Goal: Check status: Check status

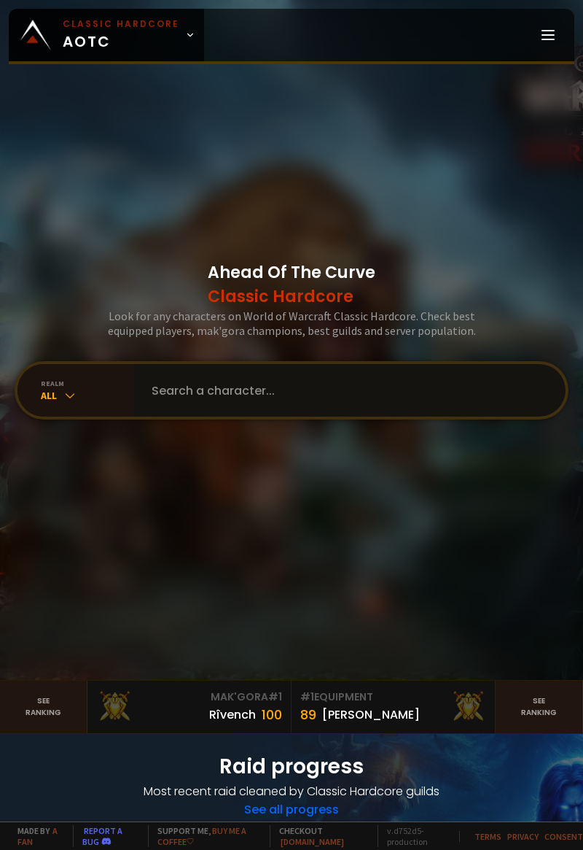
click at [381, 416] on input "text" at bounding box center [345, 390] width 405 height 53
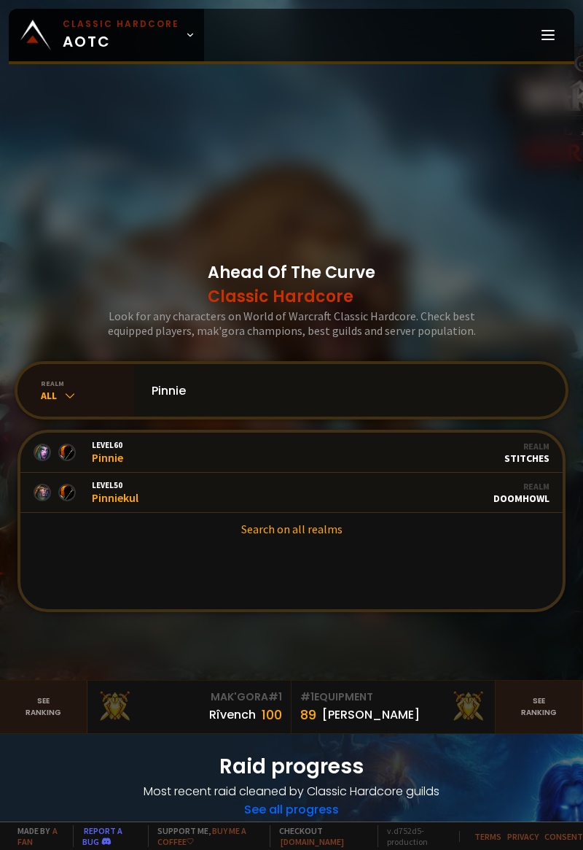
type input "Pinnie"
click at [367, 513] on link "Level 50 Pinniekul Guild Stalwart Realm Doomhowl" at bounding box center [291, 493] width 543 height 40
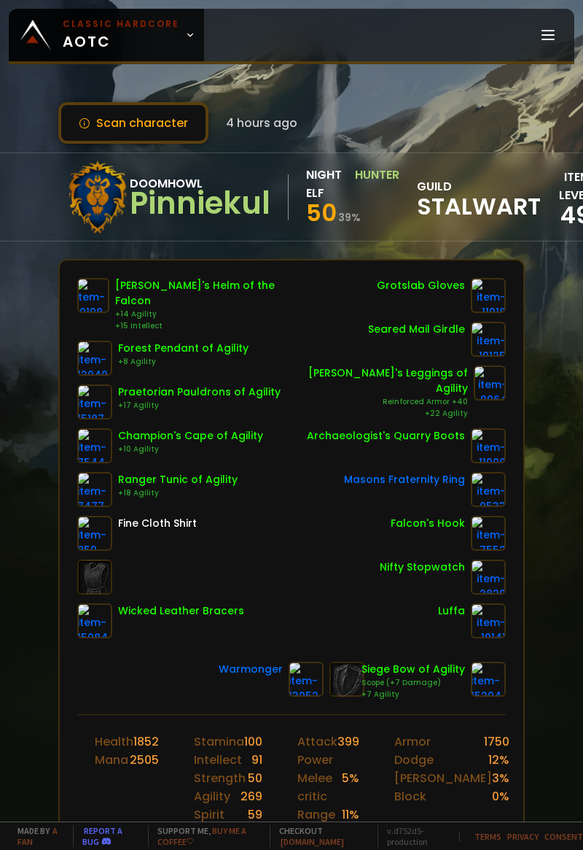
click at [176, 115] on button "Scan character" at bounding box center [133, 123] width 150 height 42
